Goal: Task Accomplishment & Management: Use online tool/utility

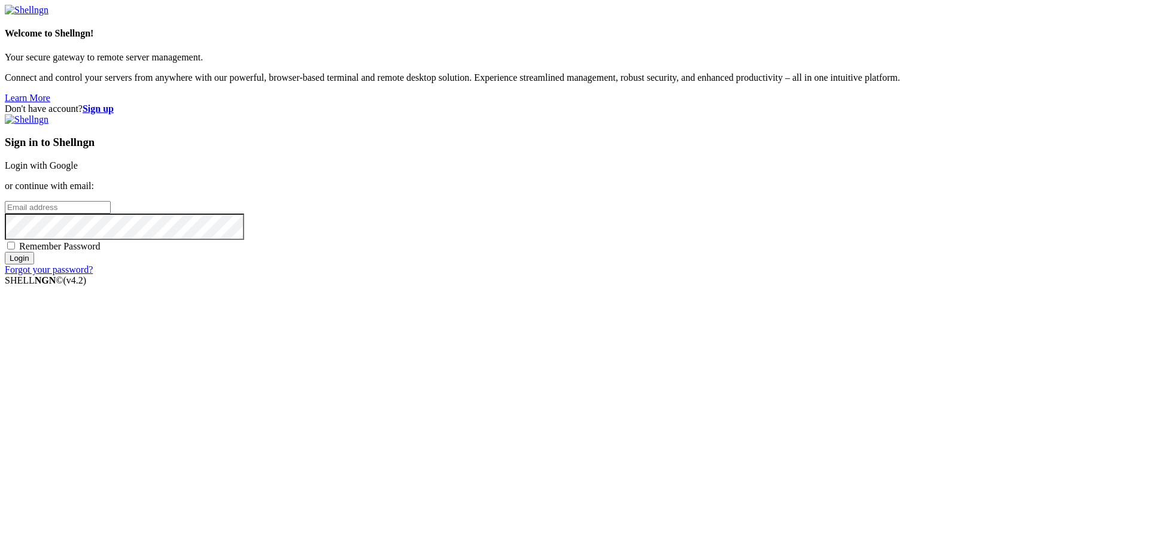
click at [78, 171] on link "Login with Google" at bounding box center [41, 165] width 73 height 10
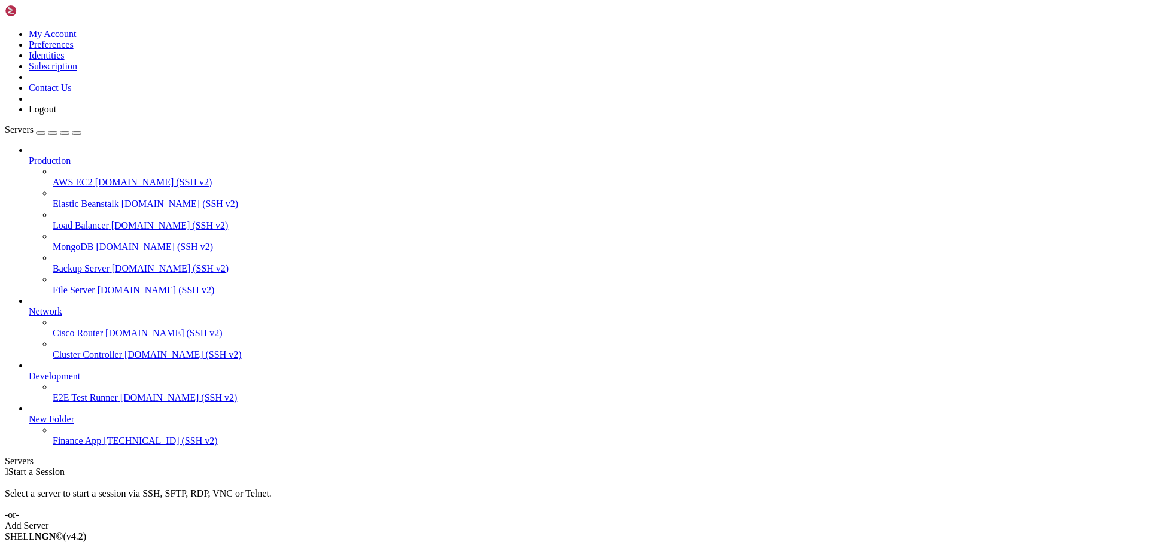
click at [104, 446] on span "[TECHNICAL_ID] (SSH v2)" at bounding box center [161, 441] width 114 height 10
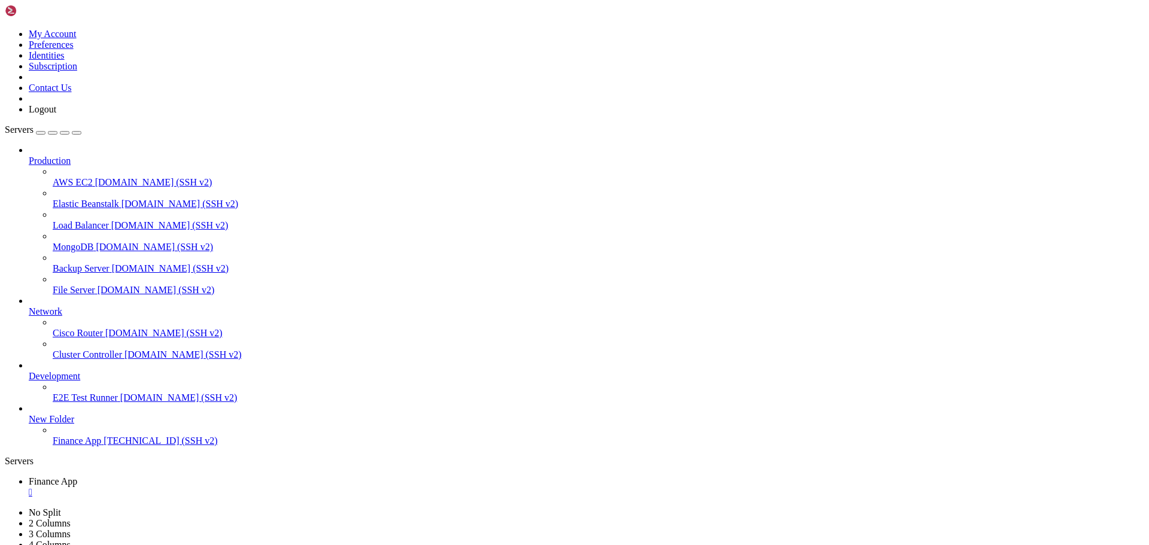
scroll to position [173, 0]
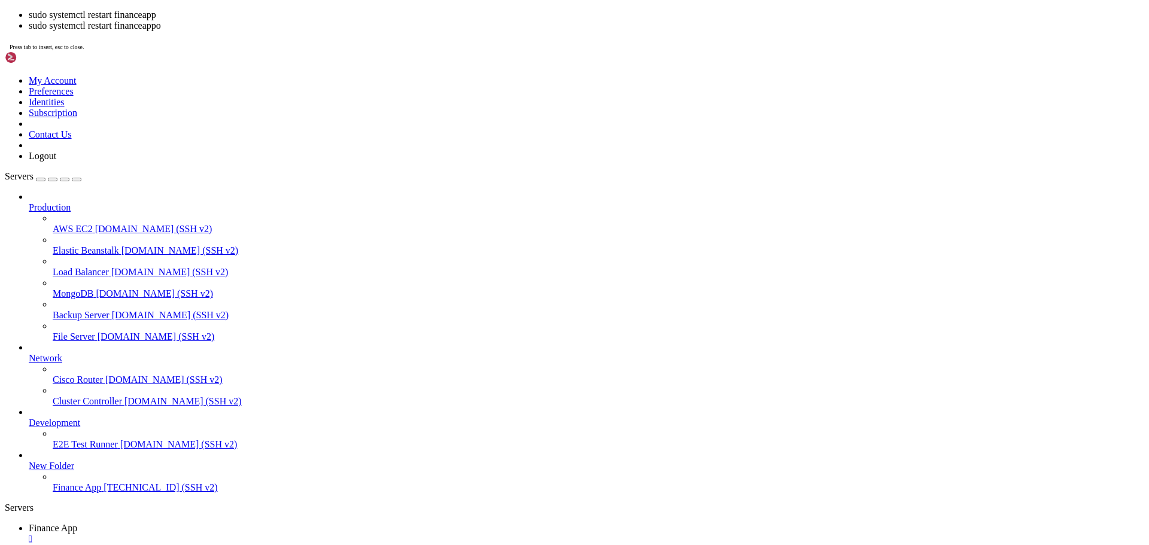
scroll to position [488, 0]
